Goal: Task Accomplishment & Management: Use online tool/utility

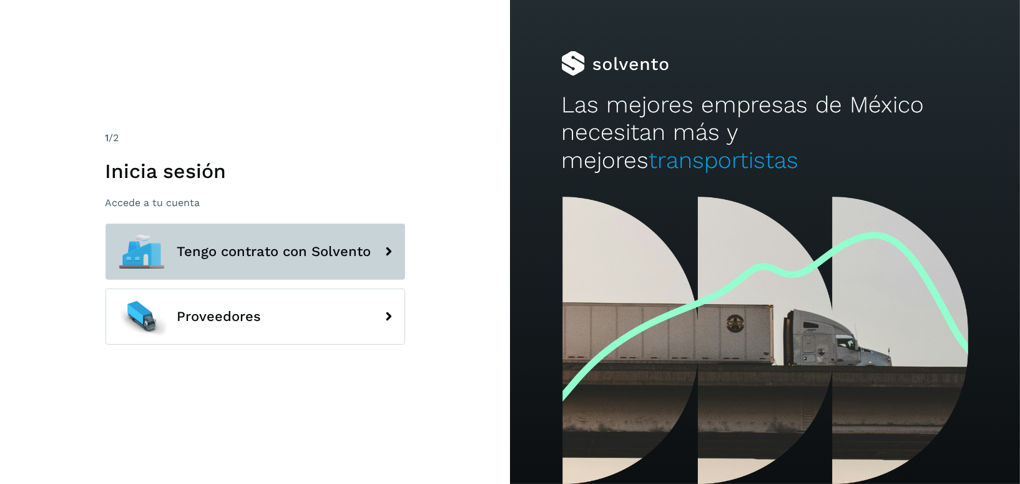
click at [341, 255] on span "Tengo contrato con Solvento" at bounding box center [274, 251] width 194 height 15
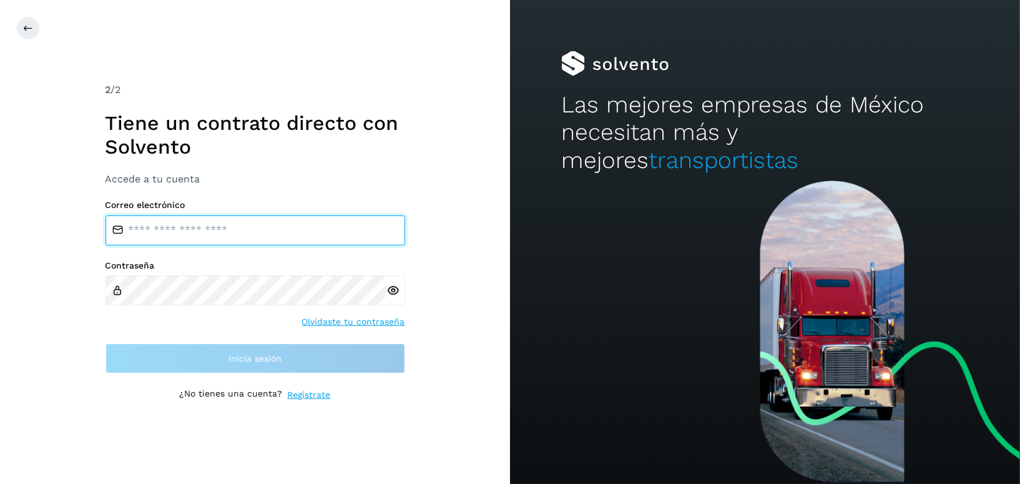
click at [255, 235] on input "email" at bounding box center [255, 230] width 300 height 30
type input "**********"
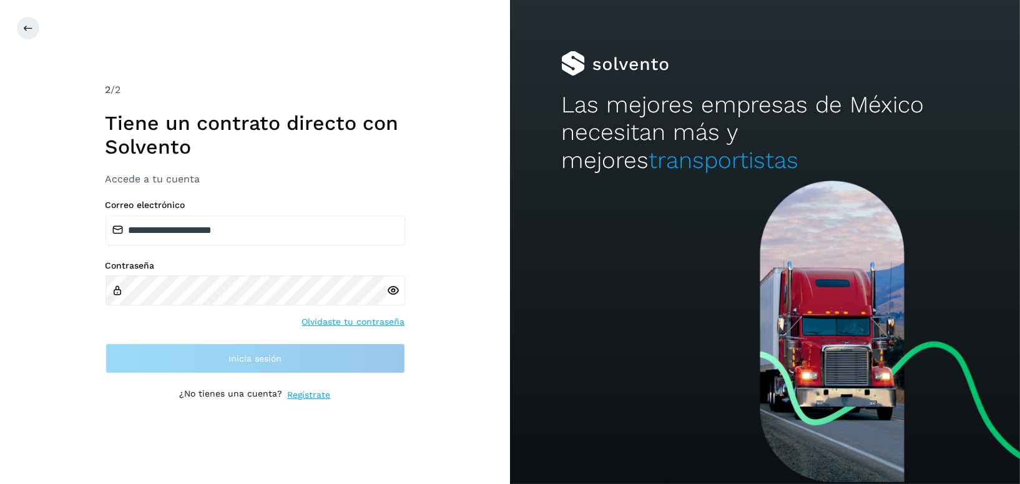
click at [388, 287] on icon at bounding box center [392, 290] width 13 height 13
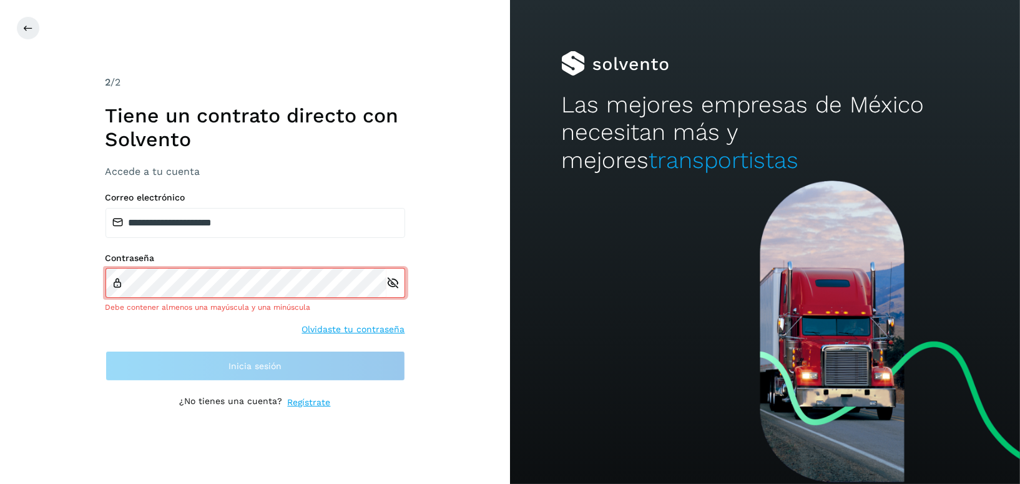
click at [388, 287] on icon at bounding box center [392, 282] width 13 height 13
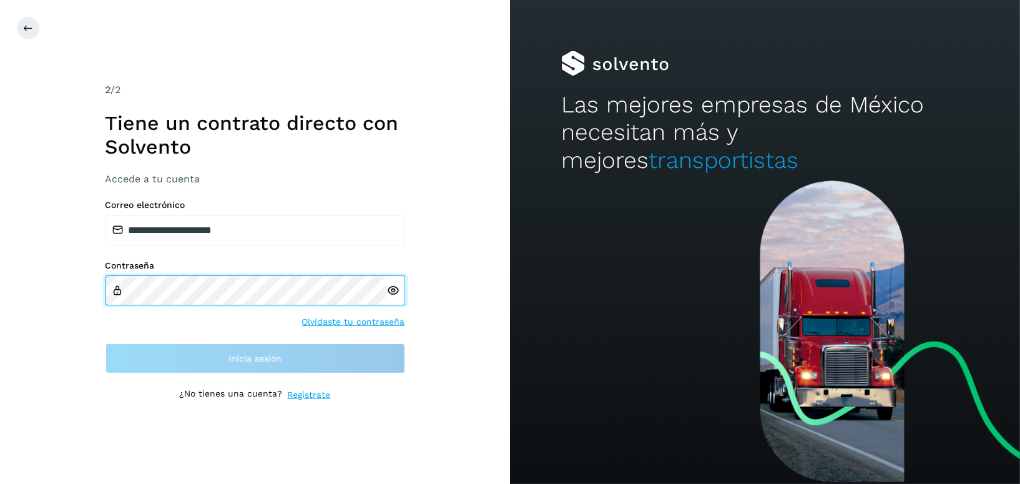
click at [109, 309] on div "Contraseña Olvidaste tu contraseña" at bounding box center [255, 294] width 300 height 68
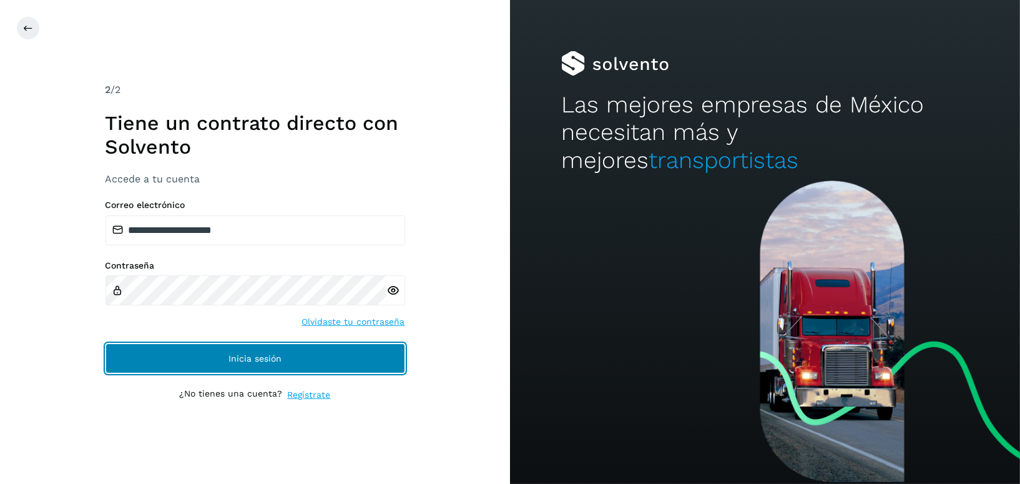
click at [265, 363] on button "Inicia sesión" at bounding box center [255, 358] width 300 height 30
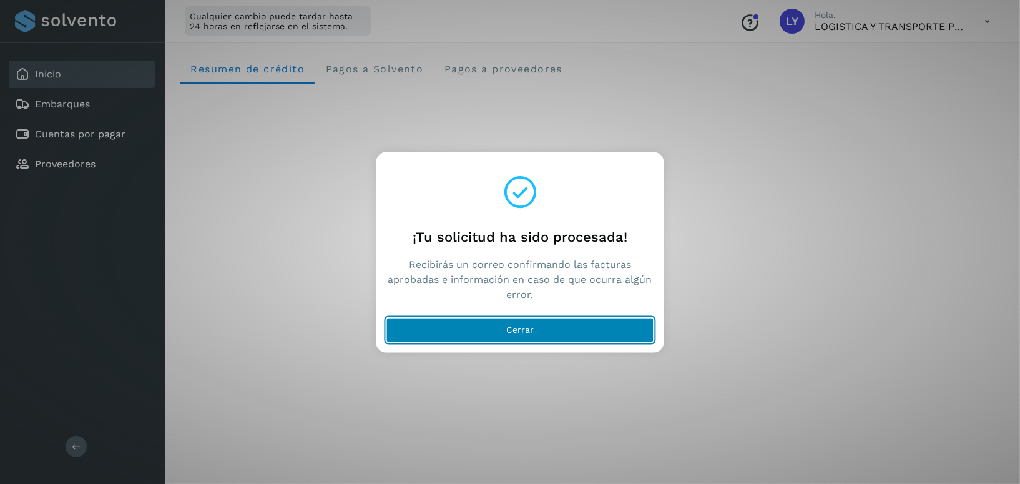
click at [510, 318] on button "Cerrar" at bounding box center [520, 329] width 268 height 25
